Goal: Book appointment/travel/reservation

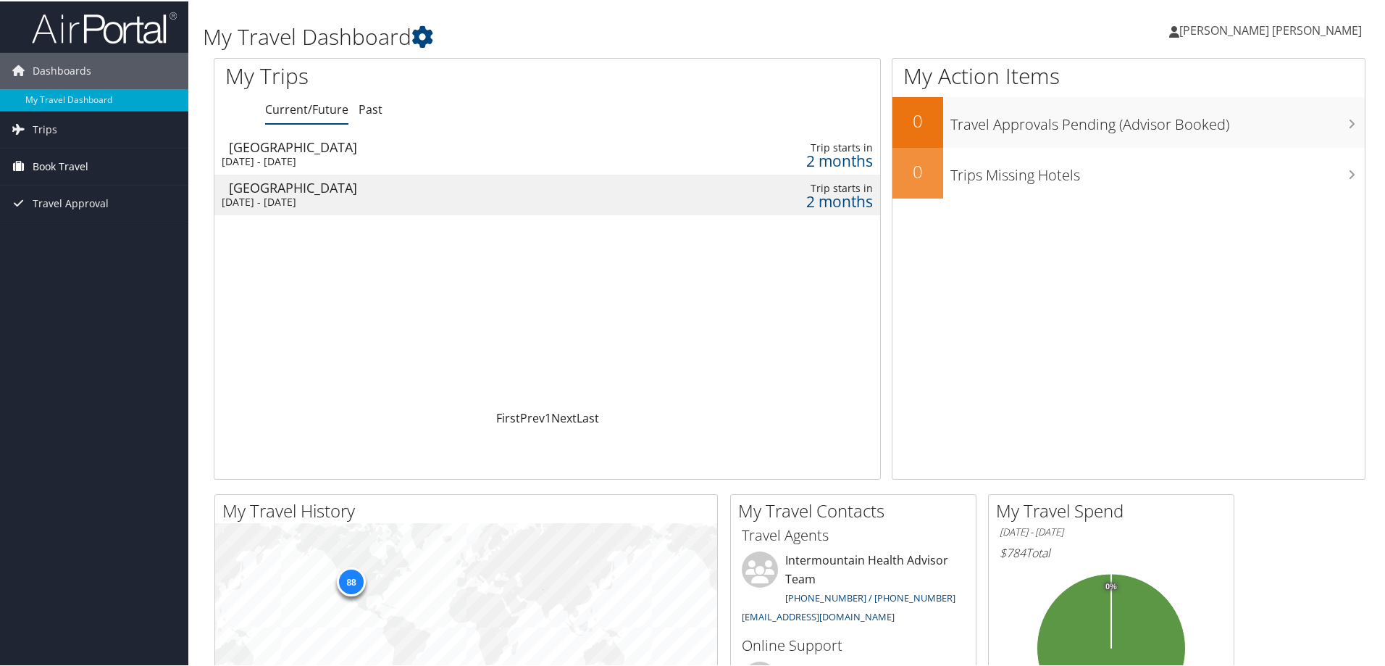
click at [95, 159] on link "Book Travel" at bounding box center [94, 165] width 188 height 36
click at [94, 241] on link "Book/Manage Online Trips" at bounding box center [94, 238] width 188 height 22
